Goal: Communication & Community: Answer question/provide support

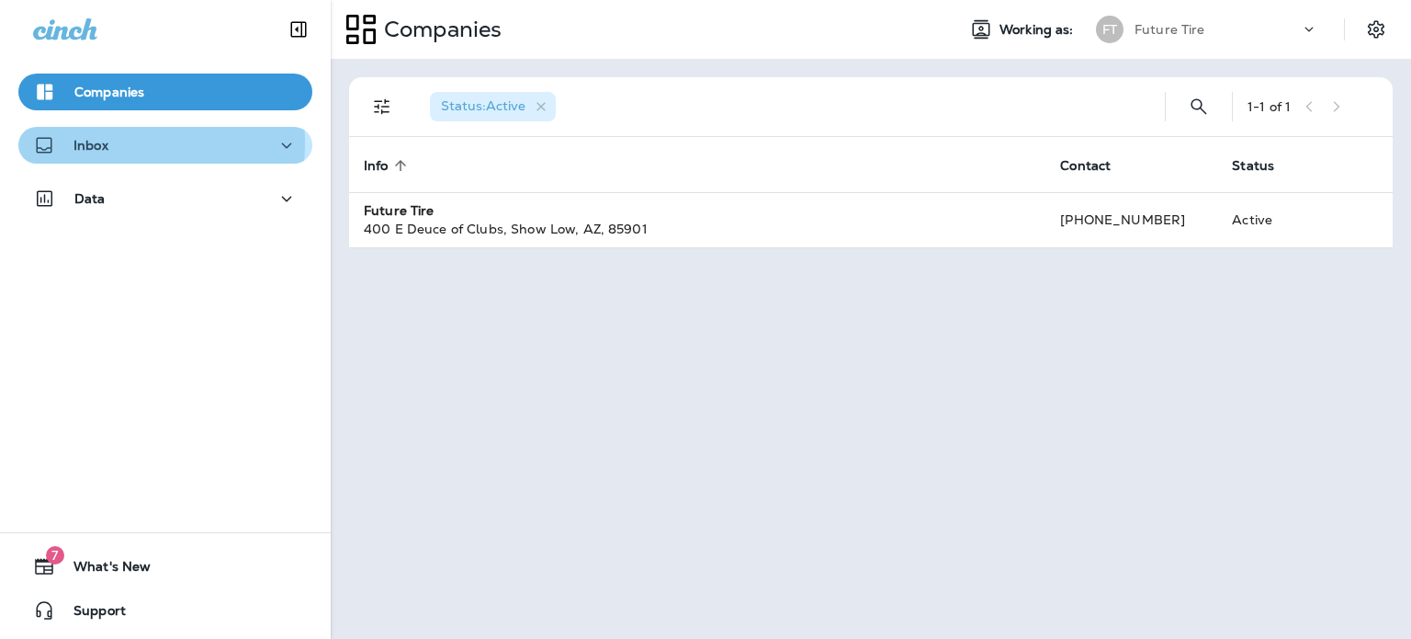
click at [107, 143] on p "Inbox" at bounding box center [90, 145] width 35 height 15
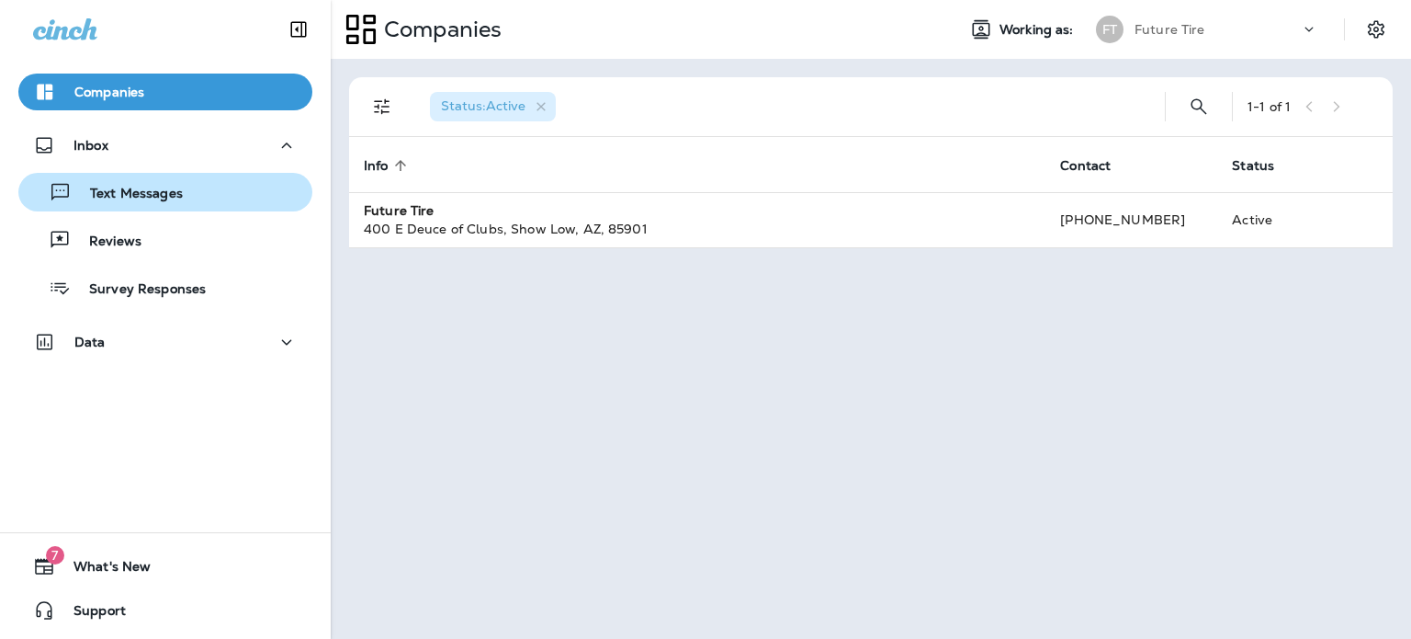
click at [125, 195] on p "Text Messages" at bounding box center [127, 194] width 111 height 17
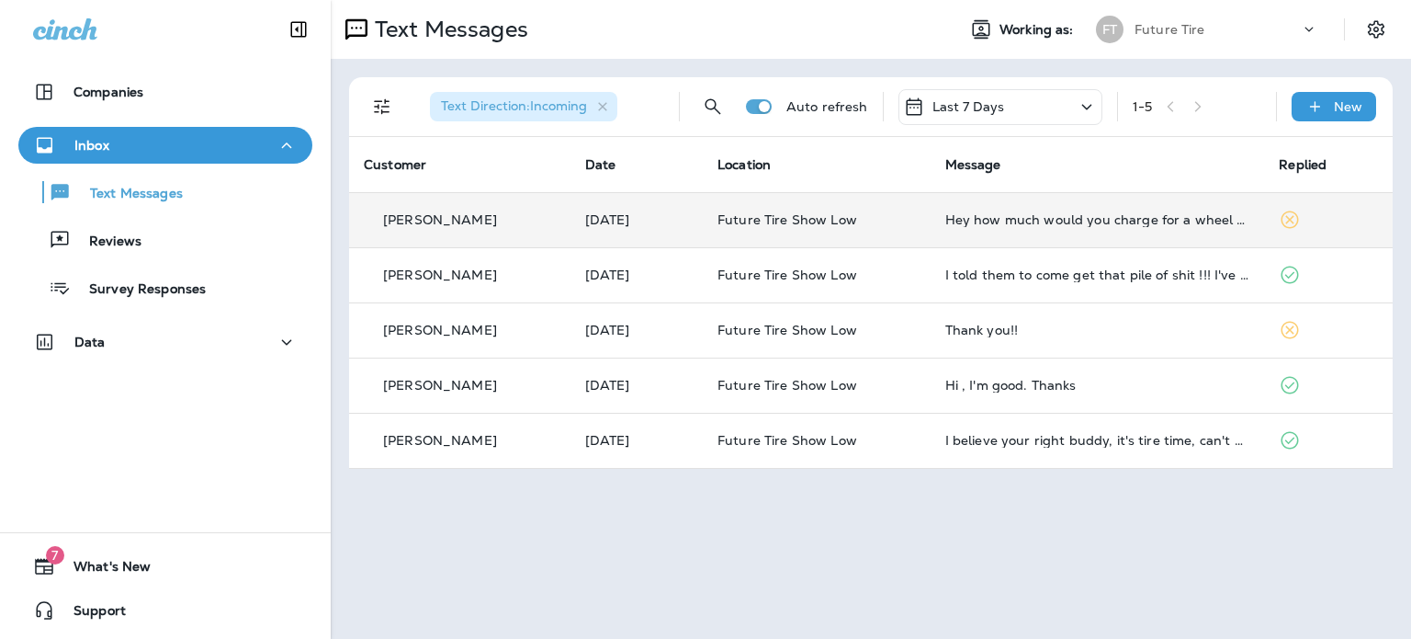
click at [432, 224] on p "[PERSON_NAME]" at bounding box center [440, 219] width 114 height 15
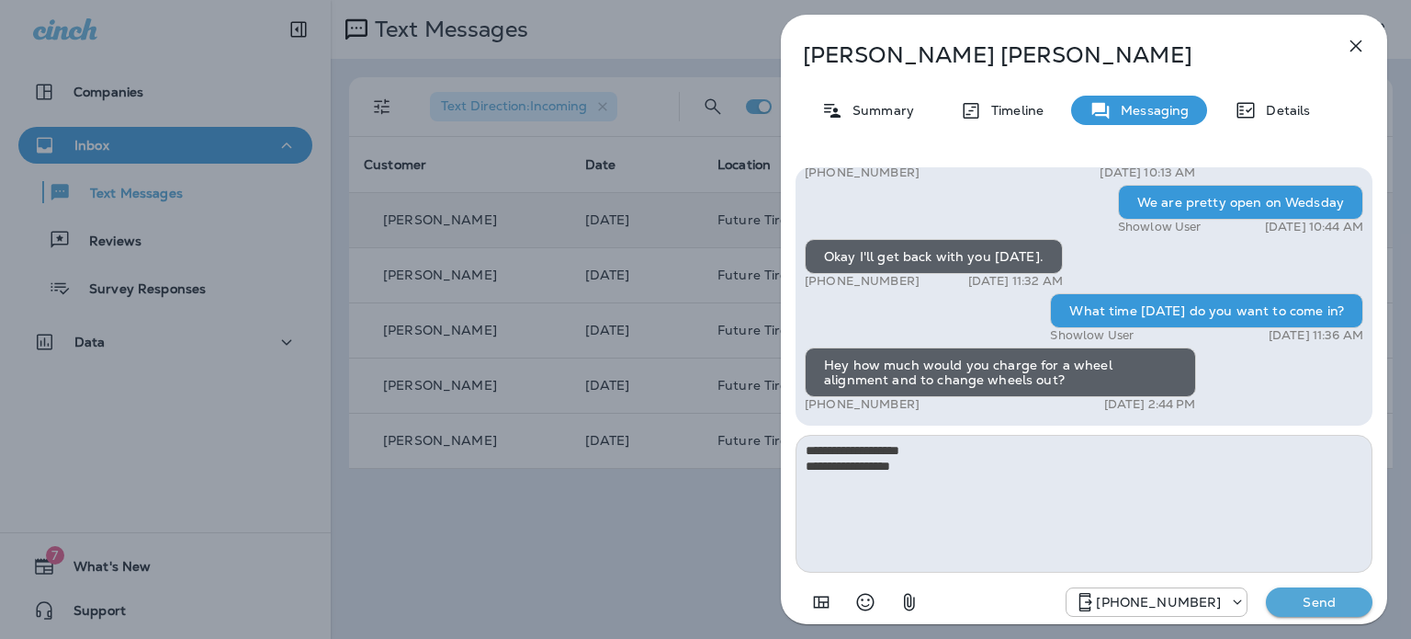
type textarea "**********"
click at [1305, 599] on p "Send" at bounding box center [1319, 601] width 77 height 17
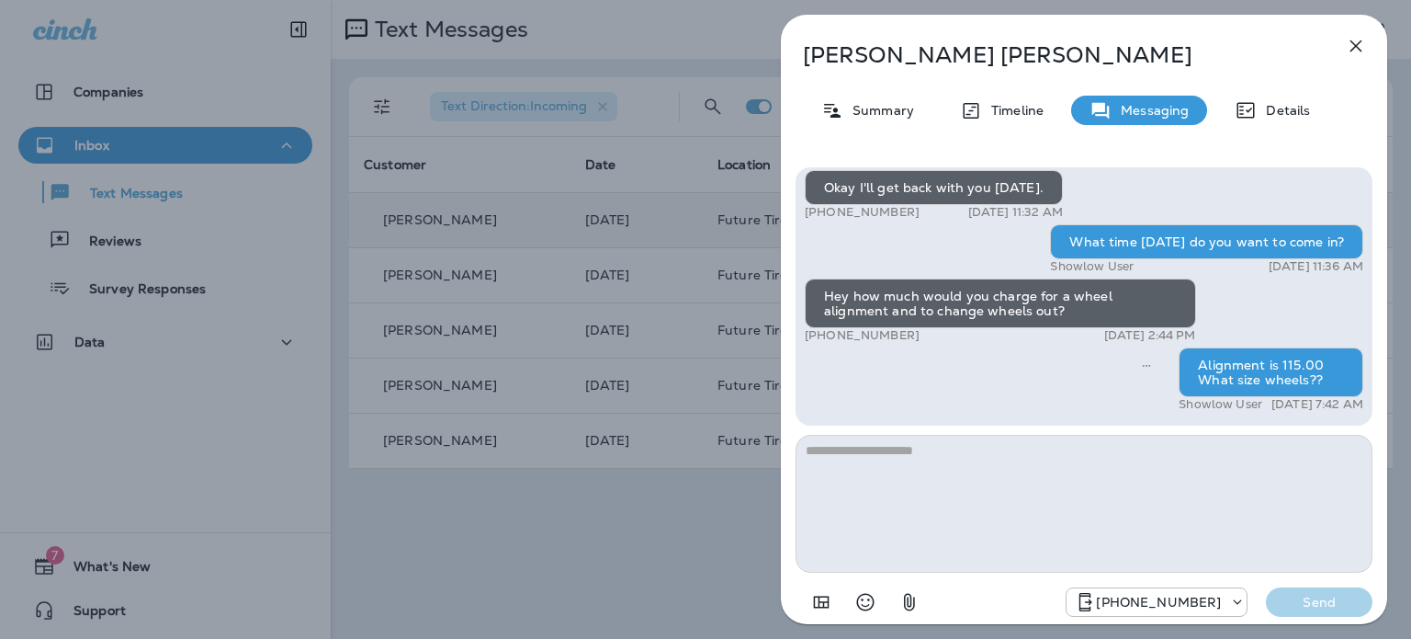
click at [1360, 51] on icon "button" at bounding box center [1357, 46] width 12 height 12
